Goal: Task Accomplishment & Management: Manage account settings

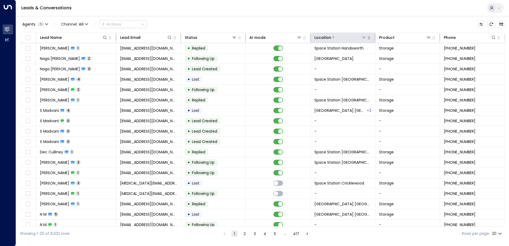
click at [363, 38] on icon at bounding box center [364, 38] width 4 height 2
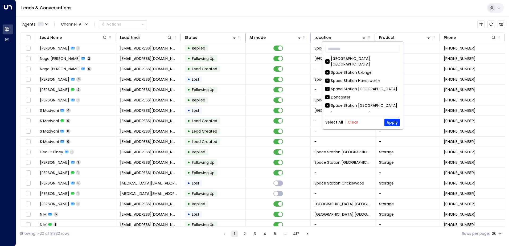
click at [354, 122] on button "Clear" at bounding box center [353, 122] width 11 height 4
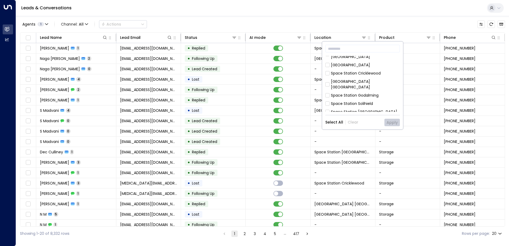
scroll to position [160, 0]
click at [363, 100] on div "Space Station [GEOGRAPHIC_DATA]" at bounding box center [364, 103] width 66 height 6
click at [393, 121] on button "Apply" at bounding box center [392, 122] width 15 height 7
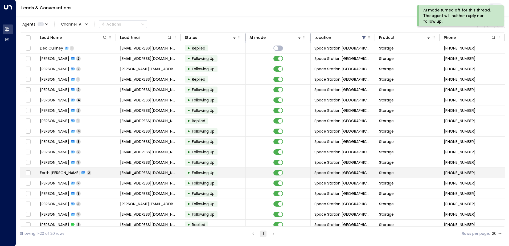
scroll to position [26, 0]
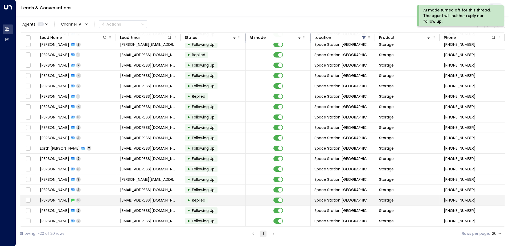
click at [173, 199] on td "[EMAIL_ADDRESS][DOMAIN_NAME]" at bounding box center [148, 200] width 65 height 10
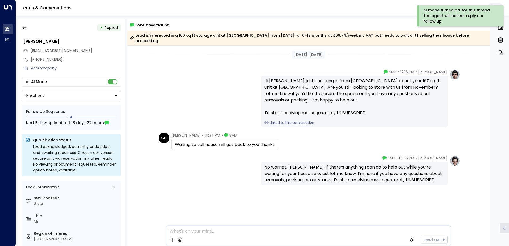
click at [32, 26] on div "• Replied" at bounding box center [71, 28] width 99 height 10
